Goal: Book appointment/travel/reservation

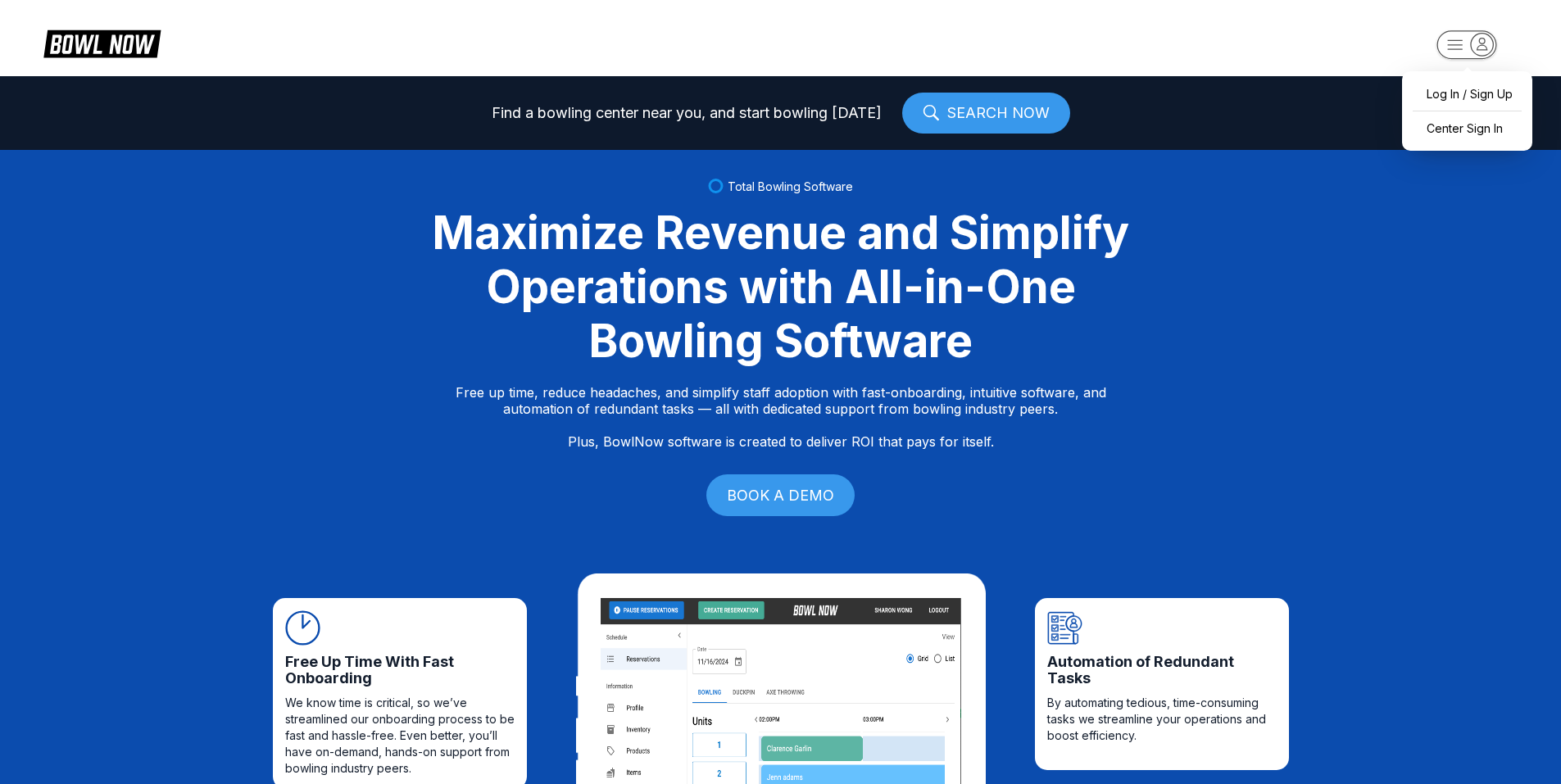
click at [1446, 44] on rect "button" at bounding box center [1465, 44] width 60 height 28
click at [1448, 118] on div "Center Sign In" at bounding box center [1467, 127] width 113 height 28
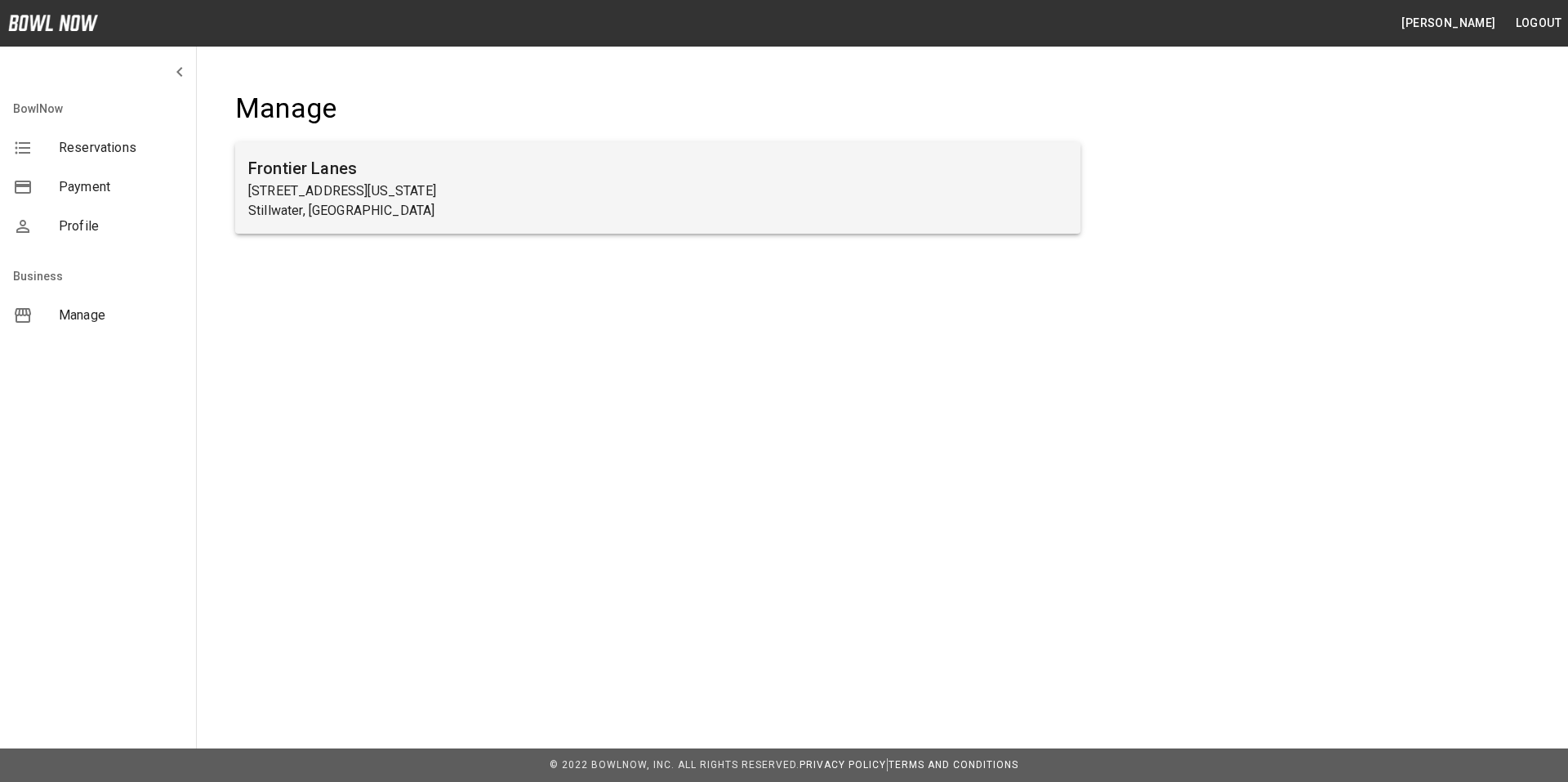
click at [274, 190] on p "3524 North Washington Street" at bounding box center [658, 191] width 819 height 20
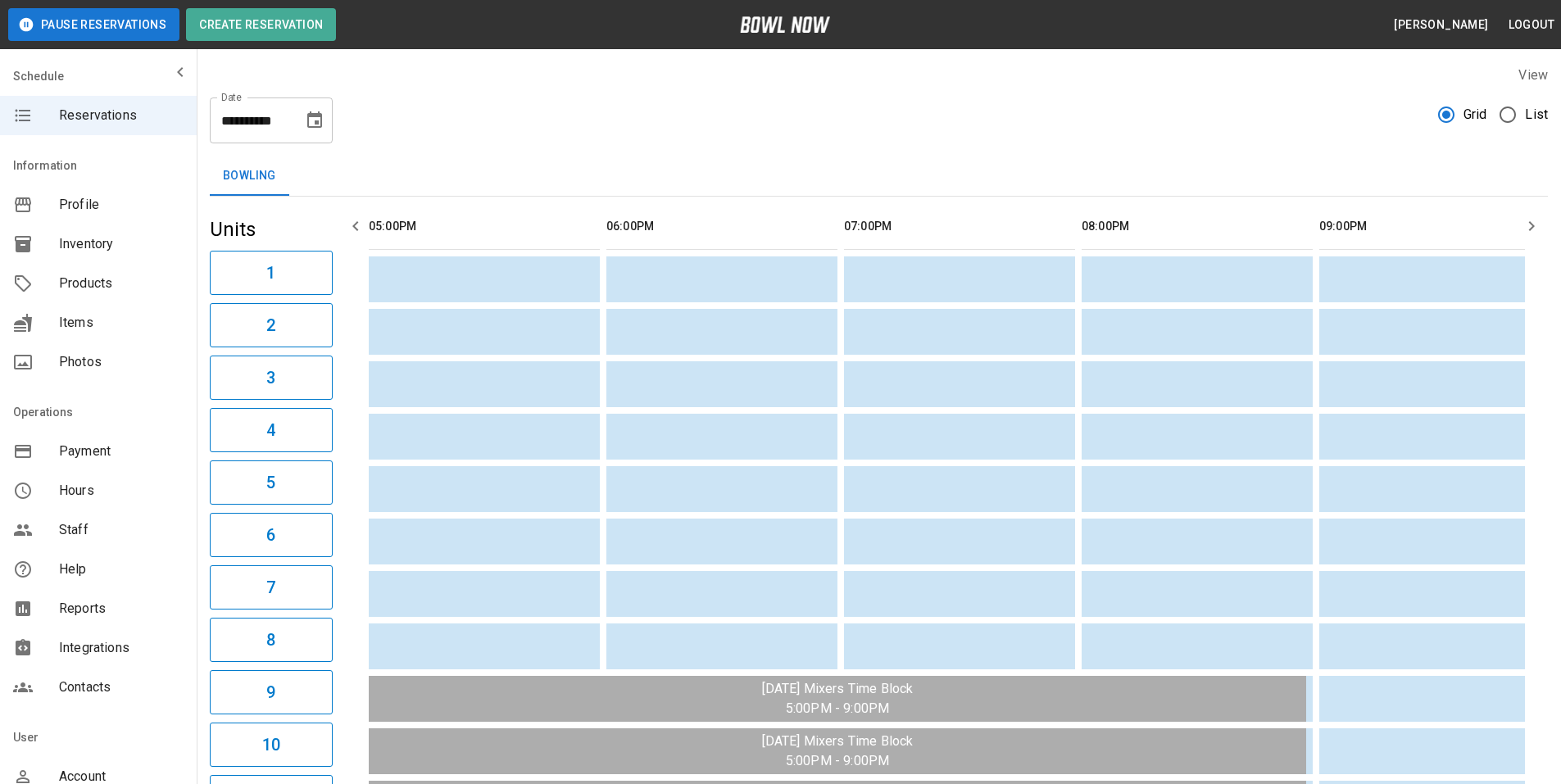
click at [310, 120] on icon "Choose date, selected date is Aug 11, 2025" at bounding box center [315, 120] width 20 height 20
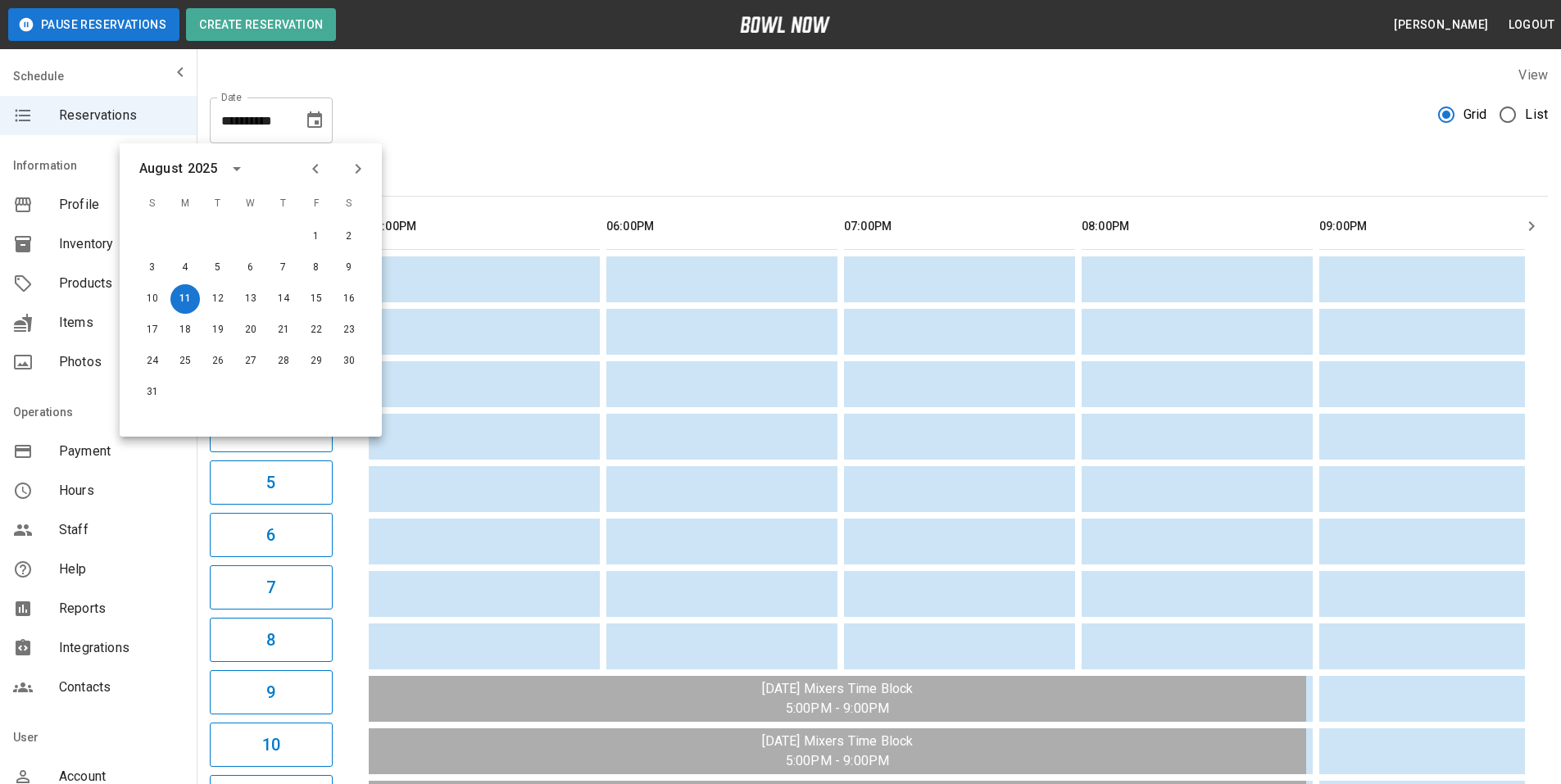
click at [317, 168] on icon "Previous month" at bounding box center [315, 169] width 20 height 20
click at [280, 330] on button "24" at bounding box center [284, 329] width 29 height 29
type input "**********"
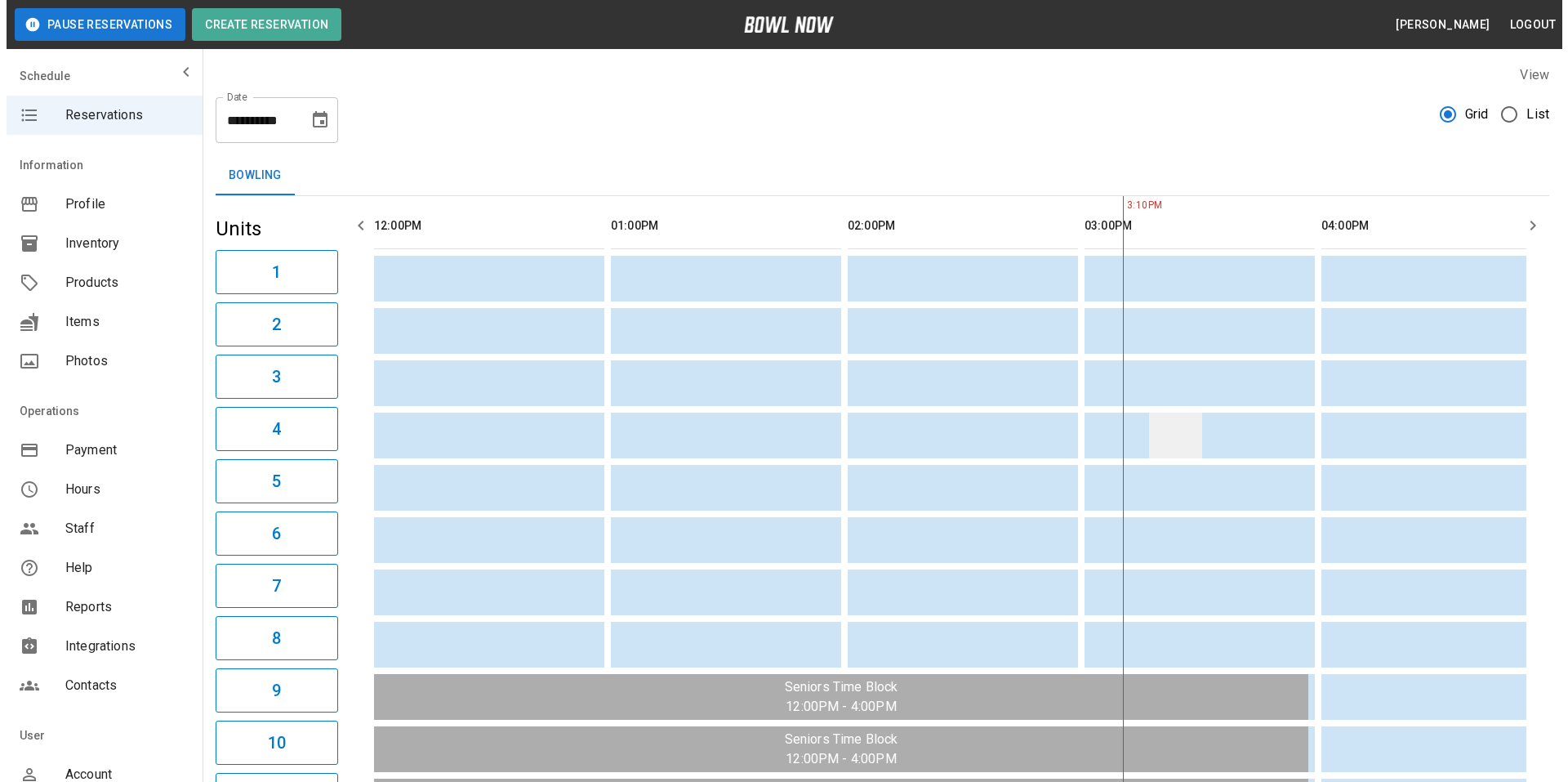
scroll to position [0, 711]
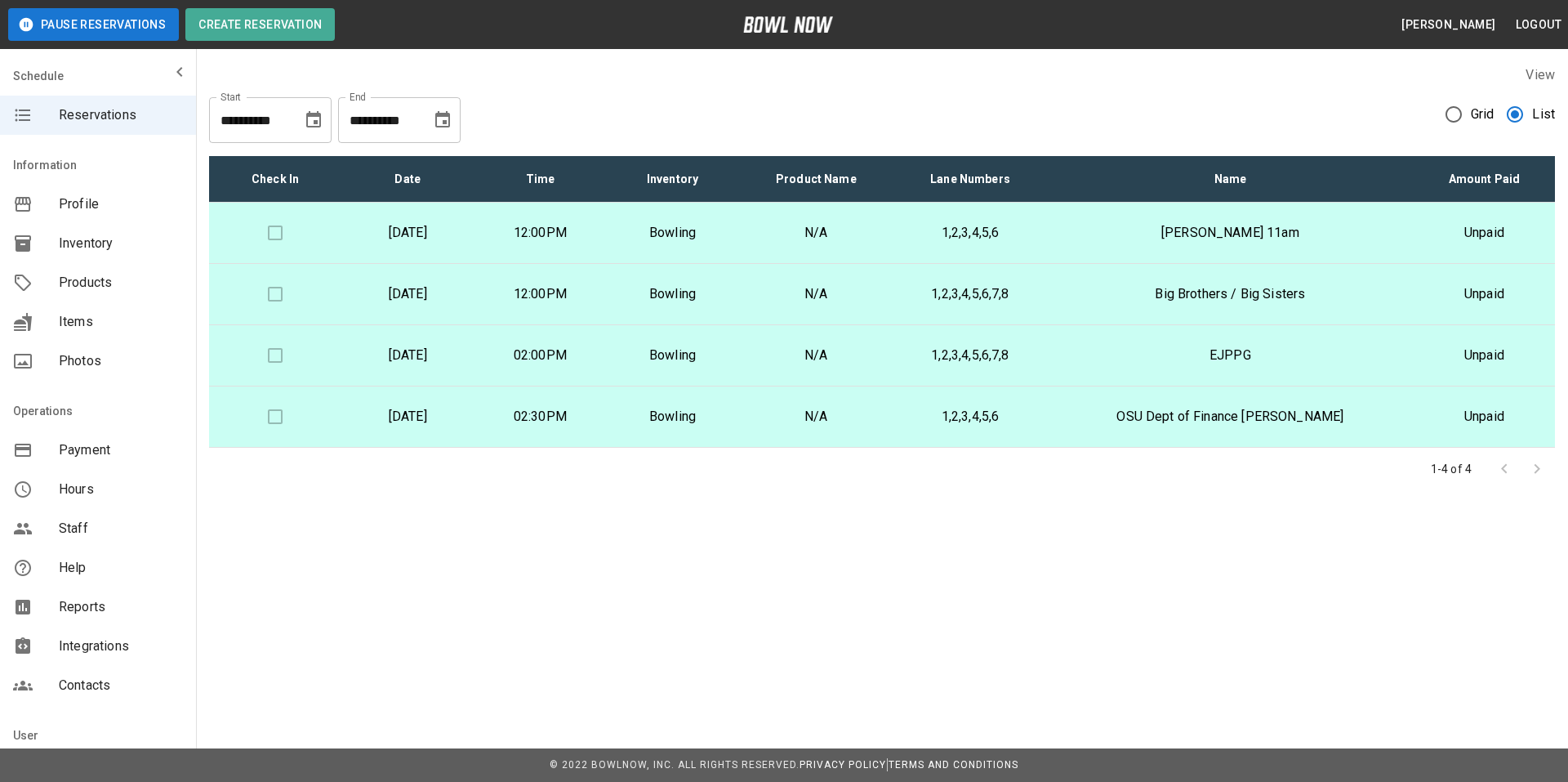
click at [320, 120] on icon "Choose date, selected date is Aug 11, 2025" at bounding box center [313, 119] width 15 height 17
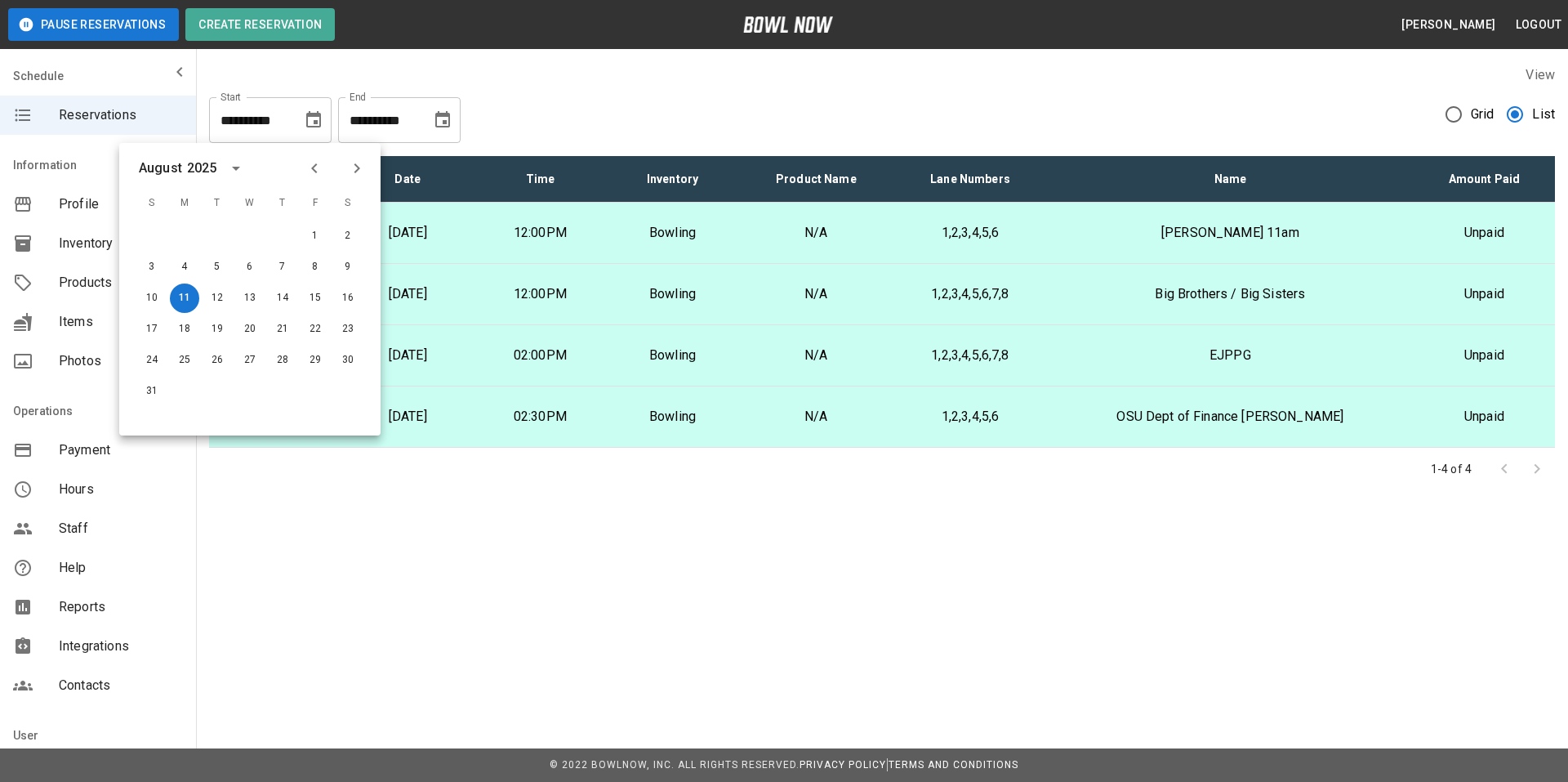
click at [313, 167] on icon "Previous month" at bounding box center [314, 169] width 6 height 10
click at [279, 329] on button "24" at bounding box center [283, 329] width 29 height 29
type input "**********"
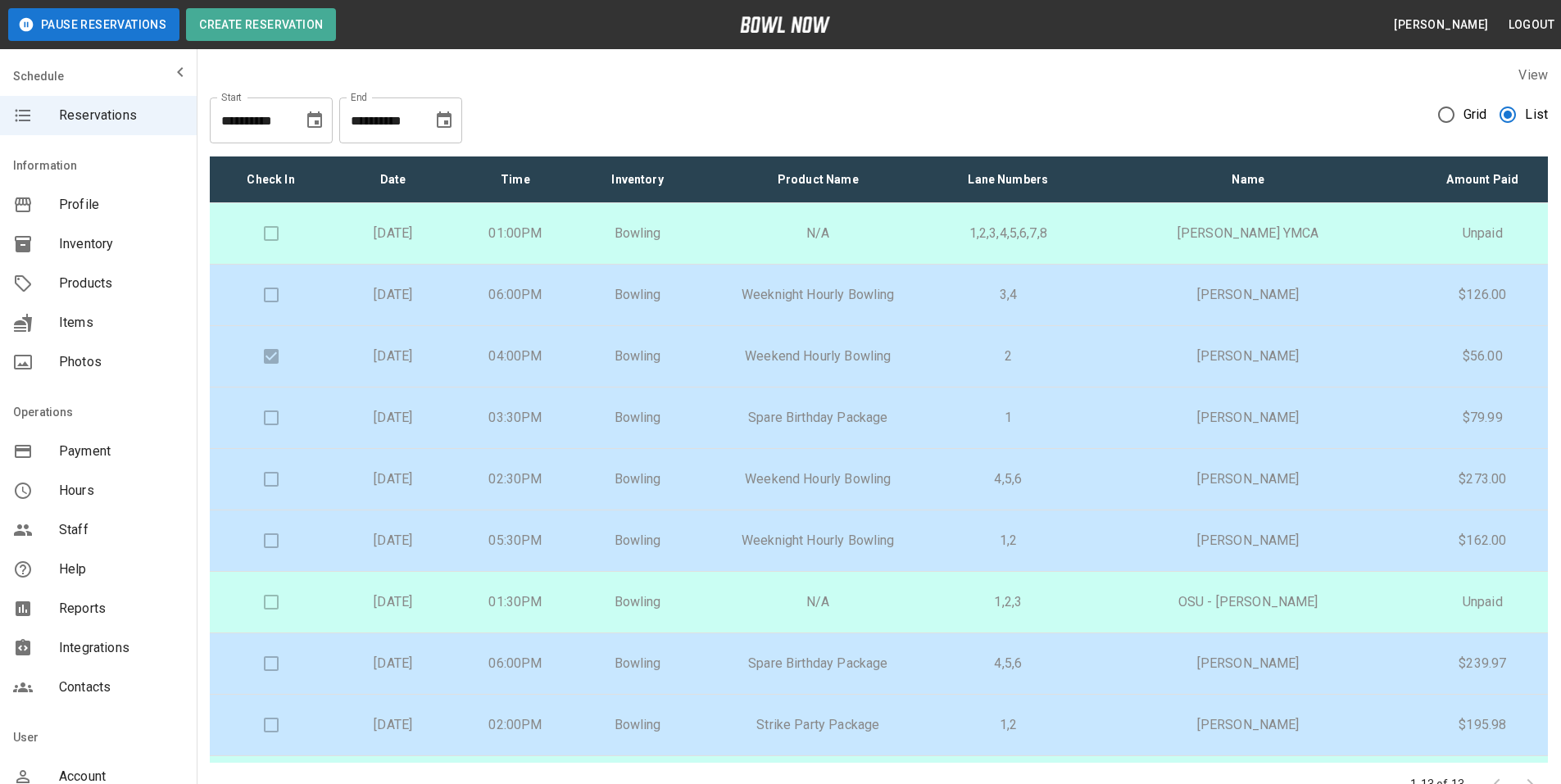
click at [1218, 531] on p "Timothy Adams" at bounding box center [1248, 541] width 312 height 20
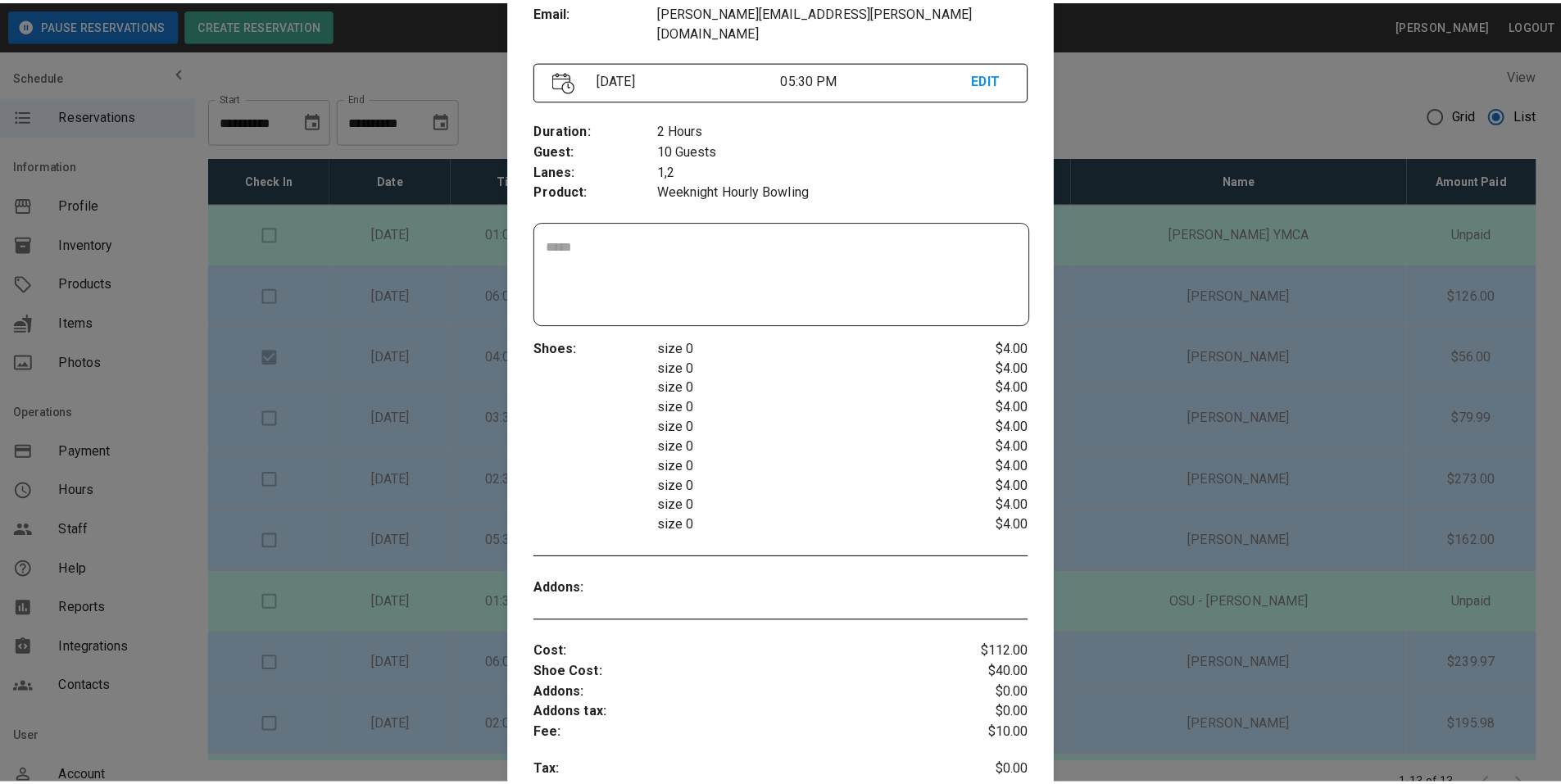
scroll to position [190, 0]
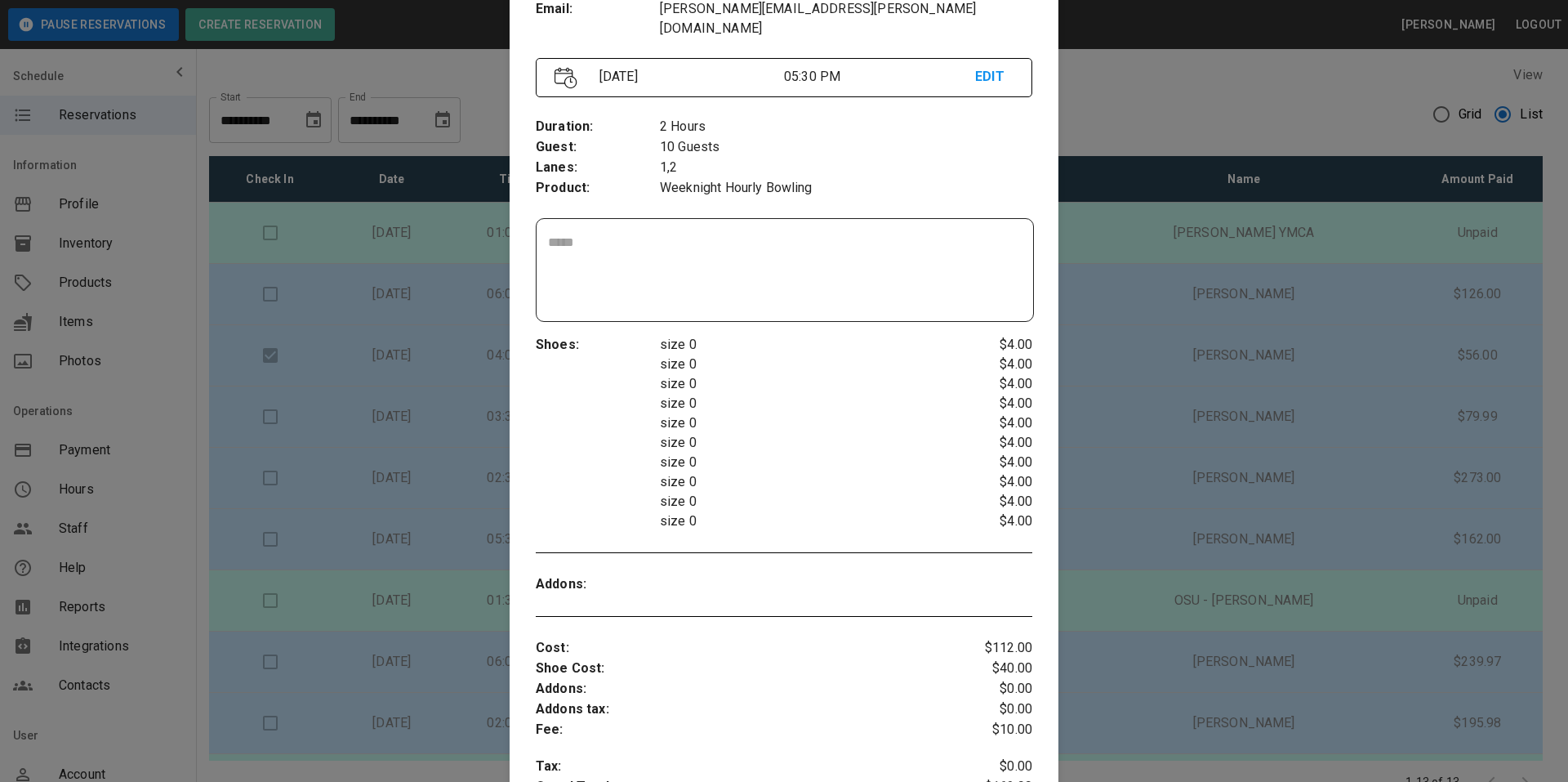
click at [1104, 113] on div at bounding box center [784, 391] width 1568 height 782
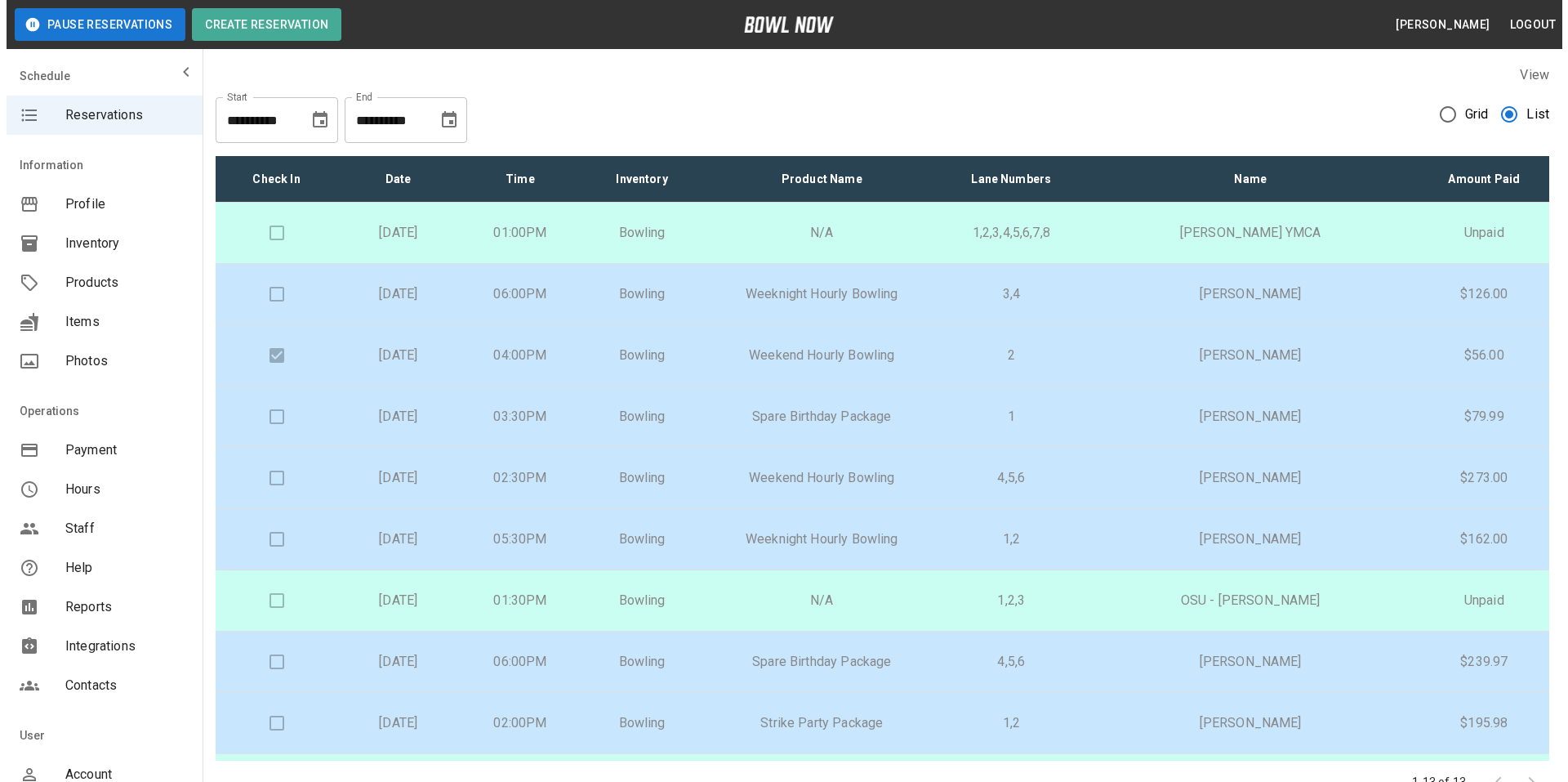
scroll to position [82, 0]
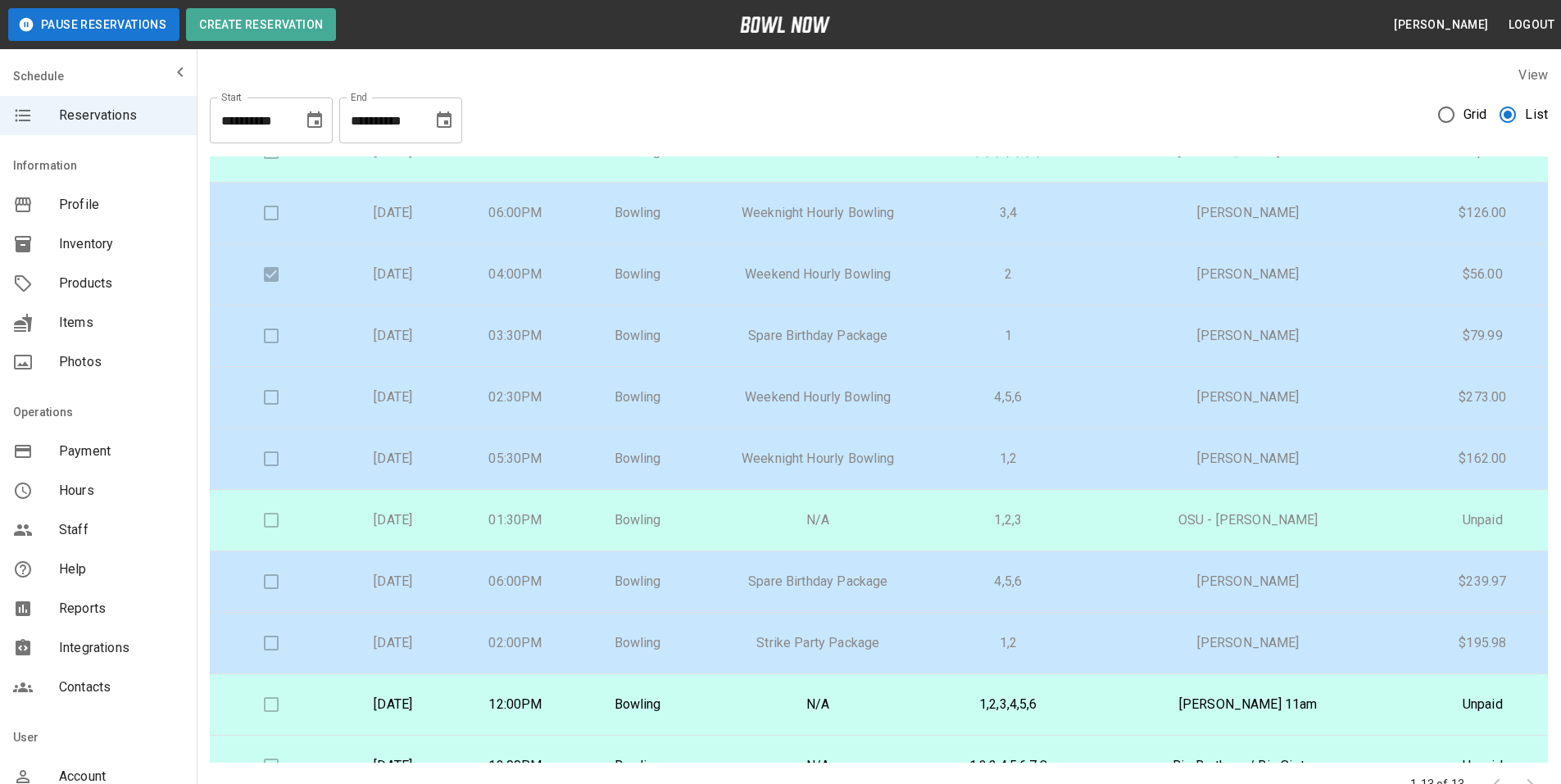
click at [1278, 644] on p "Kylie Moulton" at bounding box center [1248, 642] width 312 height 20
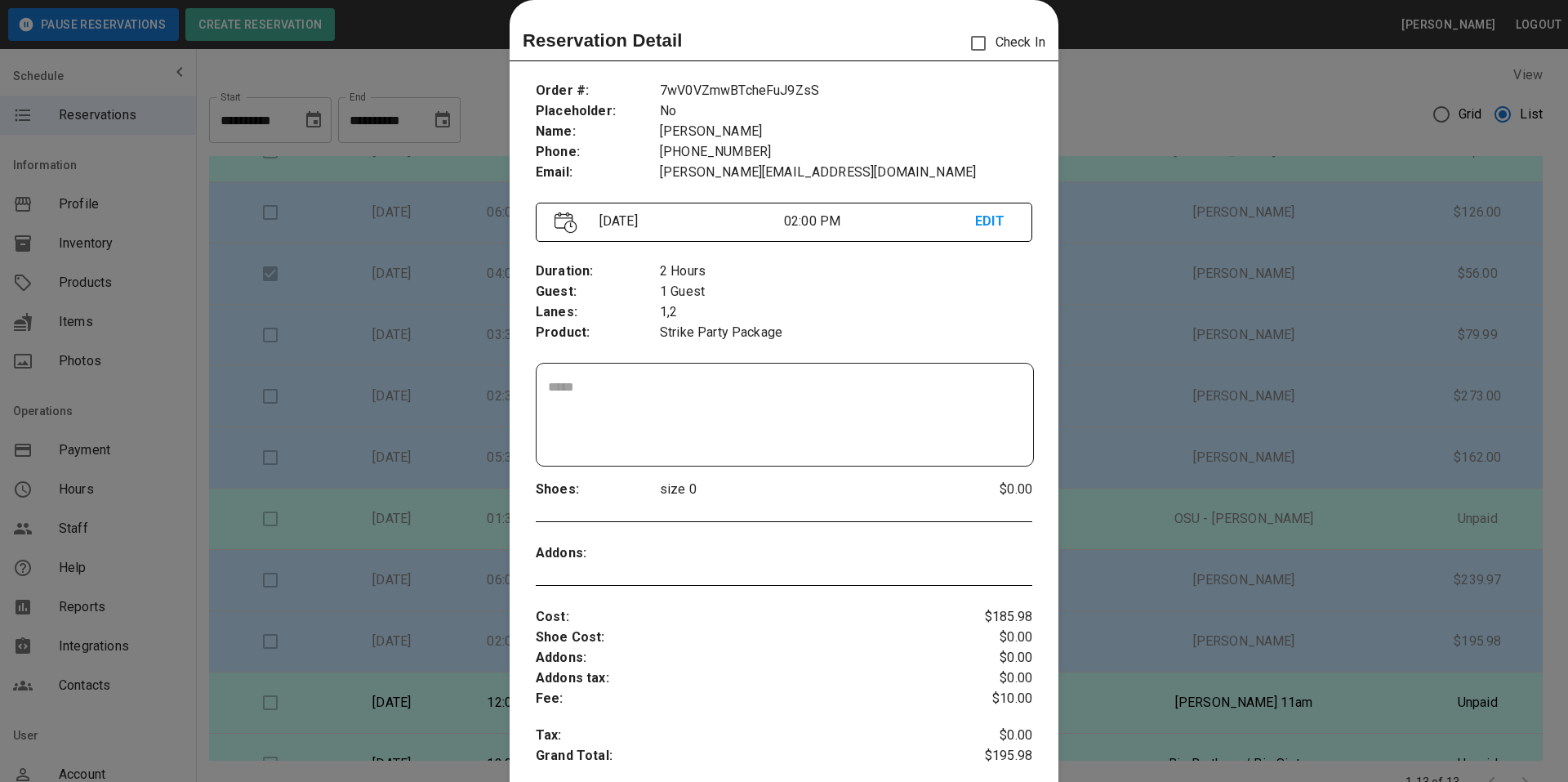
scroll to position [108, 0]
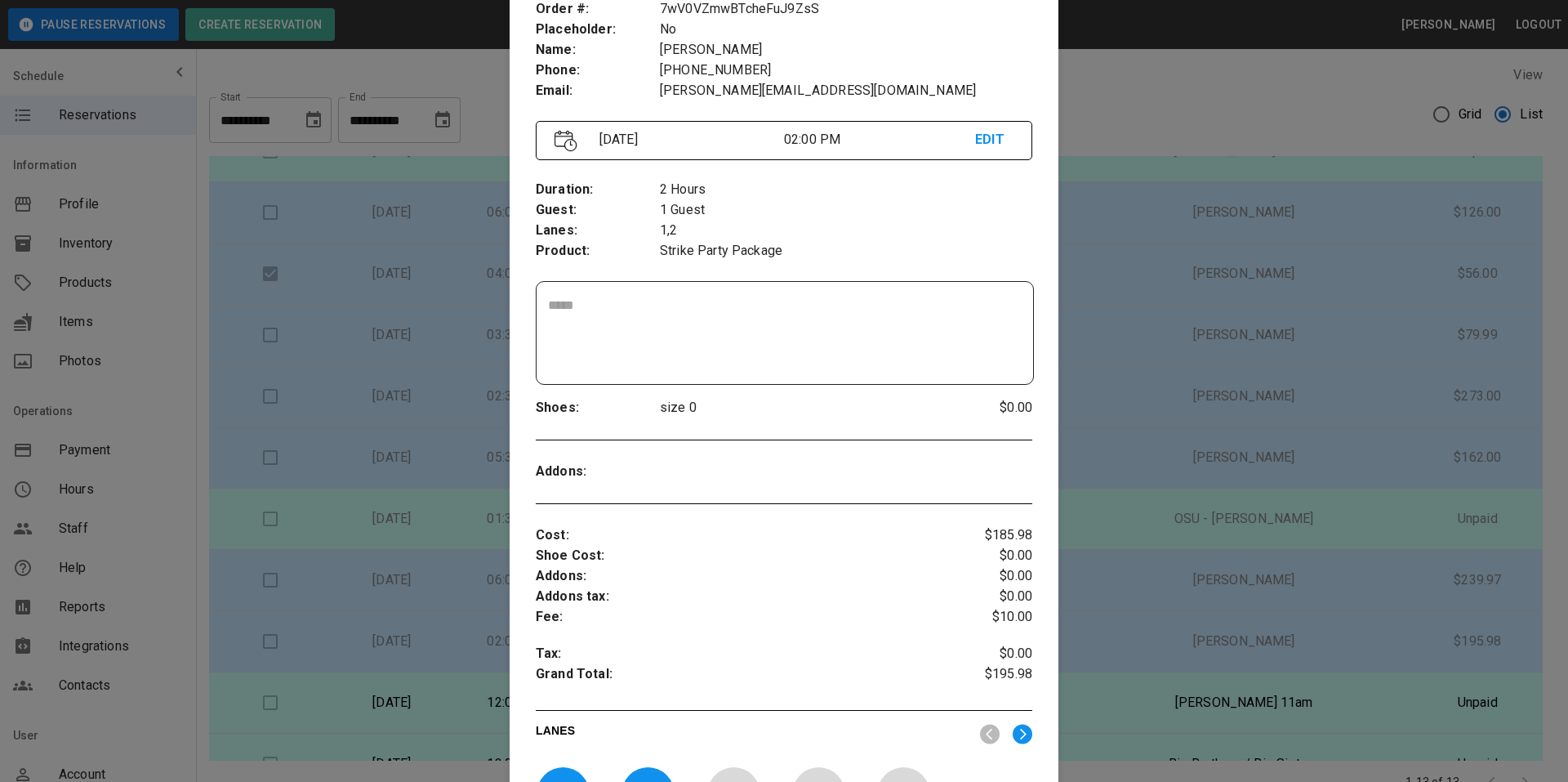
click at [1132, 526] on div at bounding box center [784, 391] width 1568 height 782
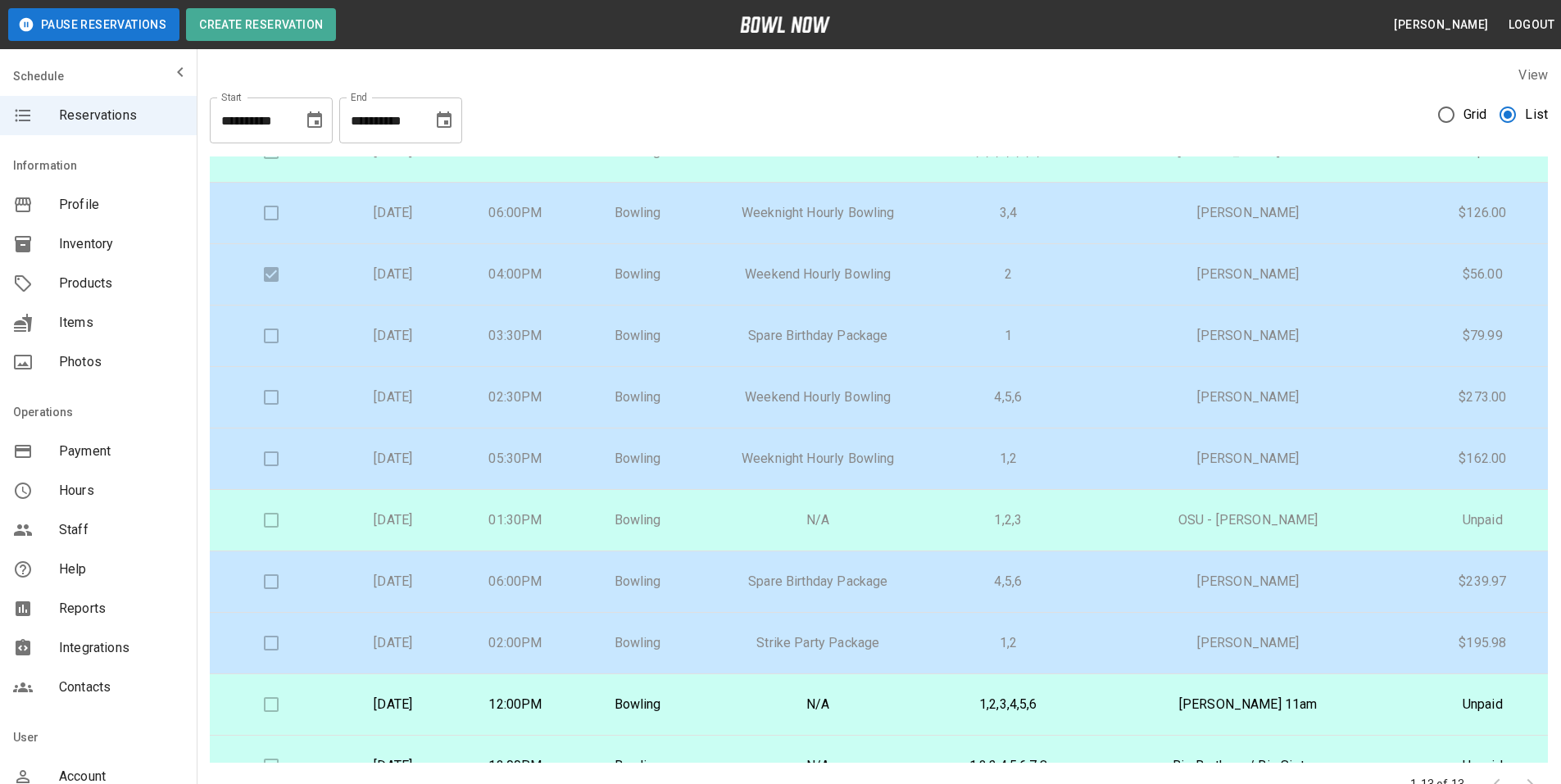
click at [1283, 274] on p "LaDonna Boyd" at bounding box center [1248, 275] width 312 height 20
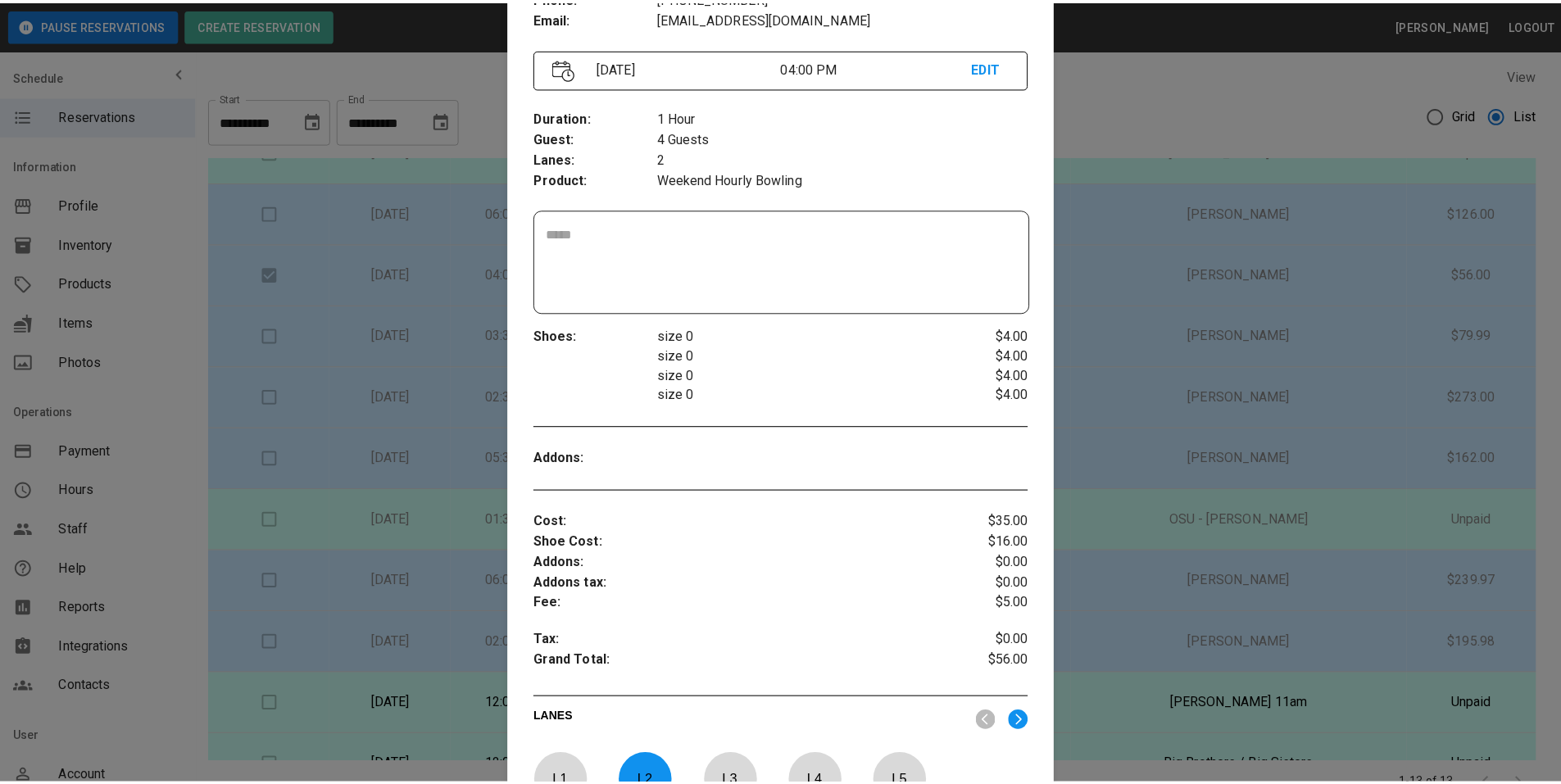
scroll to position [190, 0]
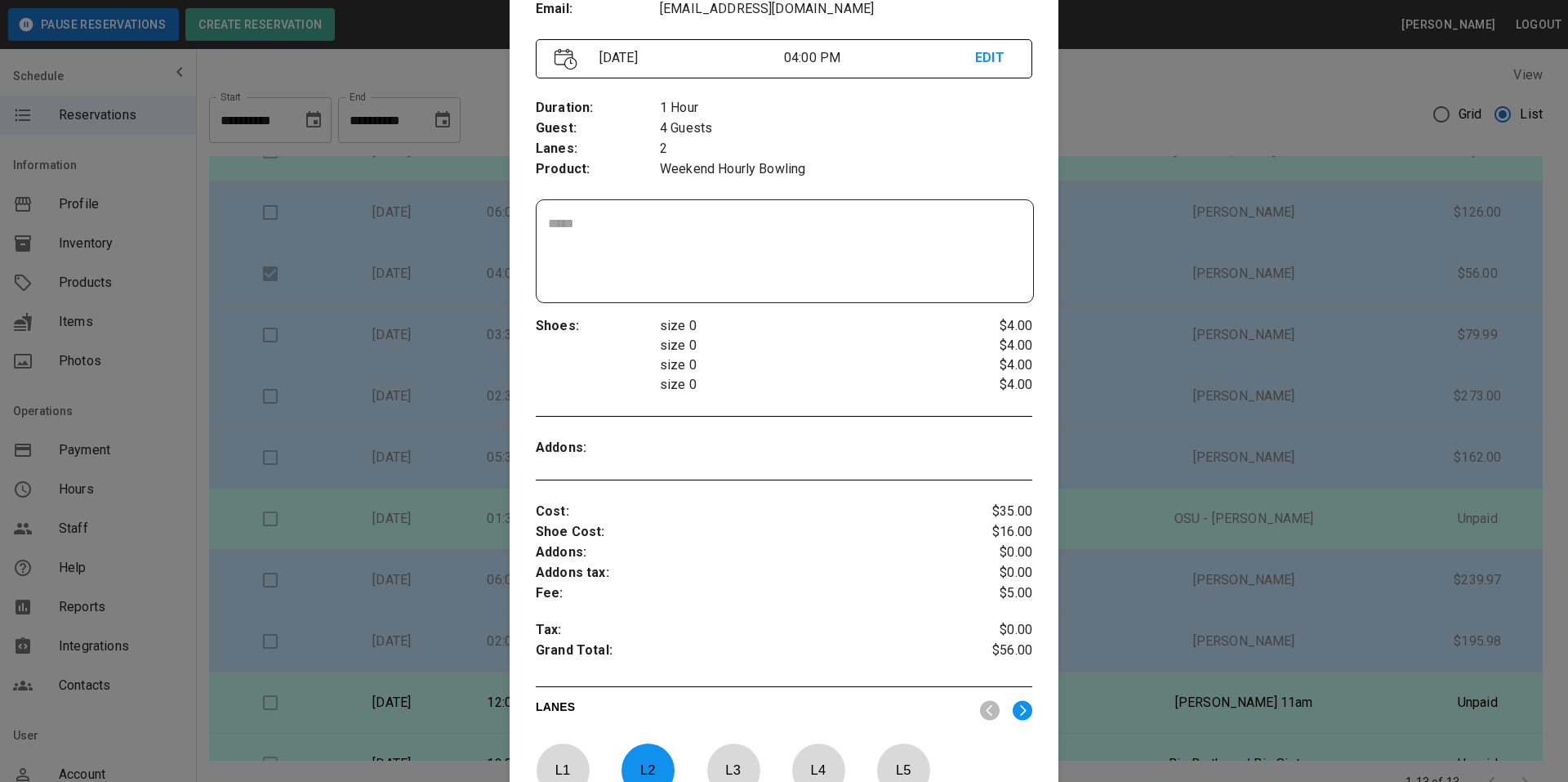
drag, startPoint x: 1259, startPoint y: 61, endPoint x: 1240, endPoint y: 50, distance: 22.0
click at [1260, 61] on div at bounding box center [784, 391] width 1568 height 782
